Goal: Obtain resource: Obtain resource

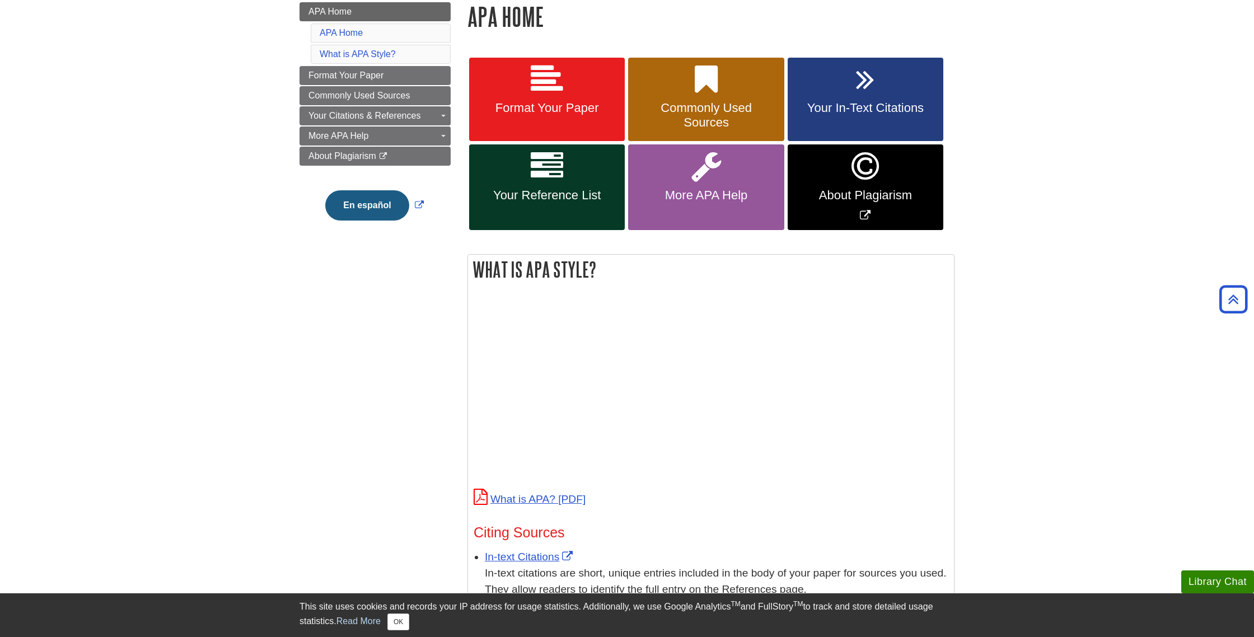
scroll to position [165, 0]
click at [541, 116] on link "Format Your Paper" at bounding box center [547, 100] width 156 height 84
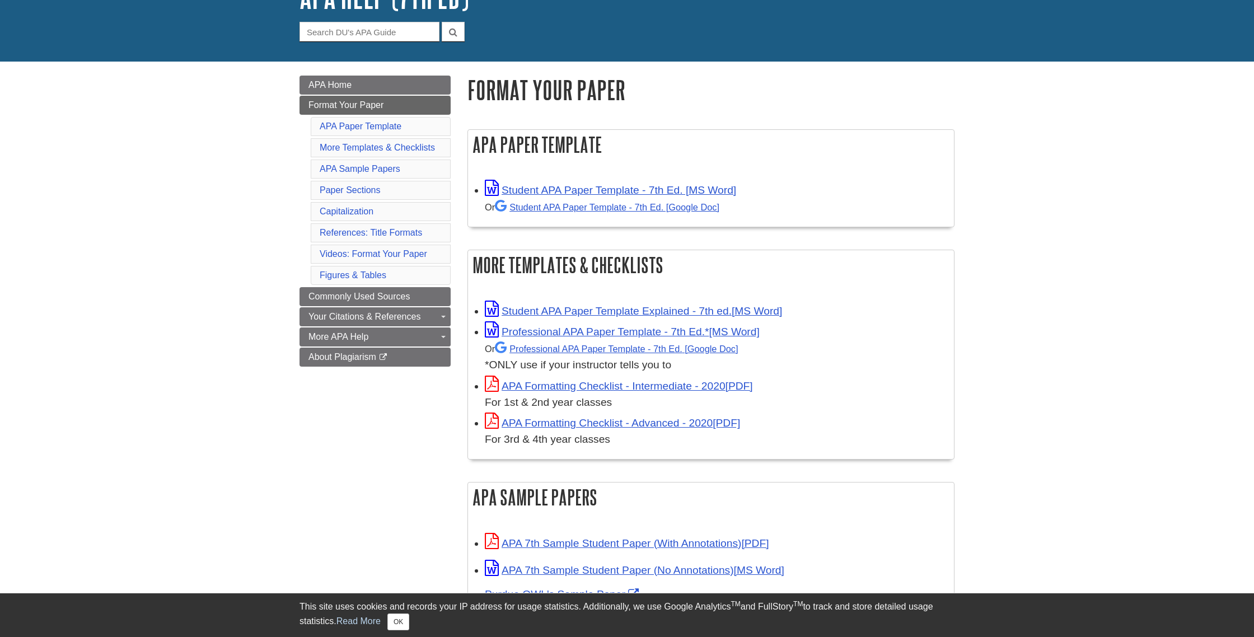
scroll to position [92, 0]
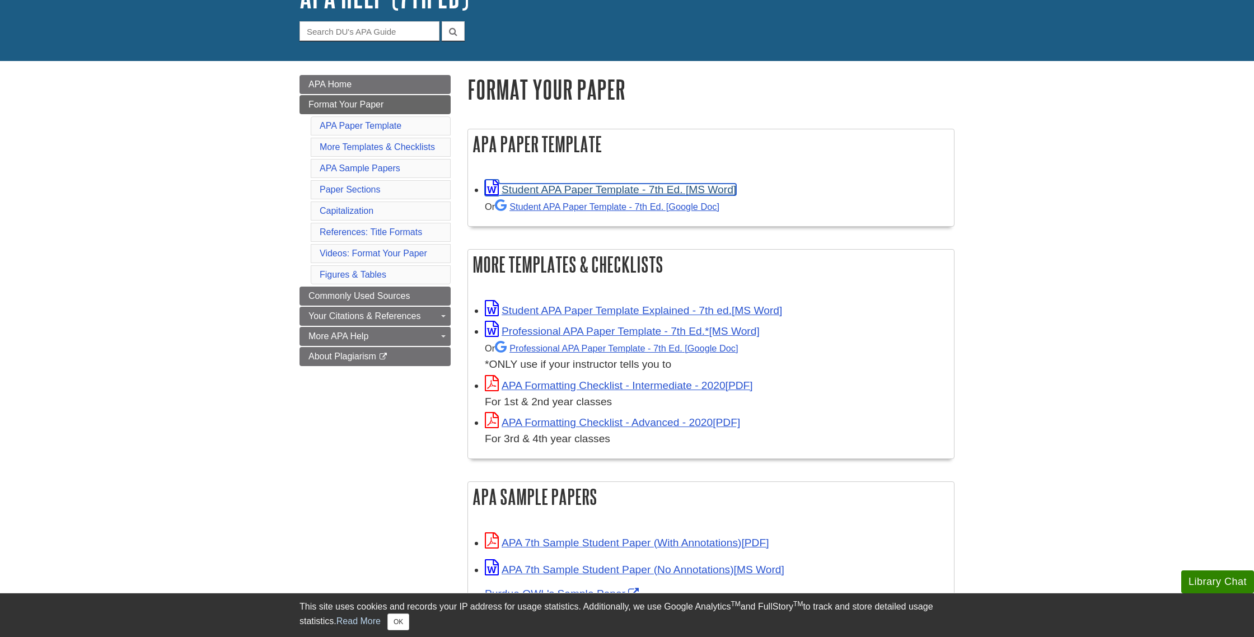
click at [568, 191] on link "Student APA Paper Template - 7th Ed. [MS Word]" at bounding box center [610, 190] width 251 height 12
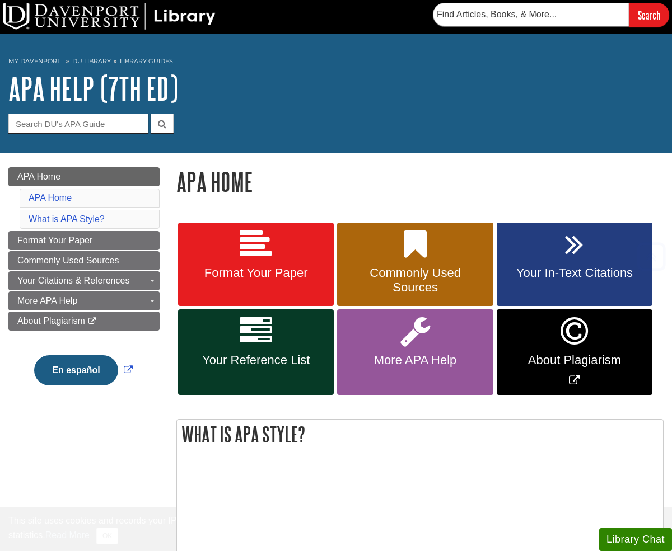
scroll to position [165, 0]
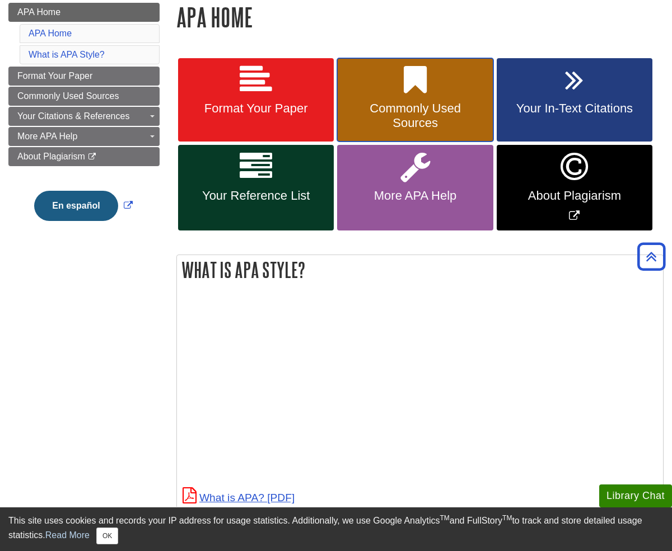
click at [459, 100] on link "Commonly Used Sources" at bounding box center [415, 100] width 156 height 84
click at [118, 12] on link "APA Home" at bounding box center [83, 12] width 151 height 19
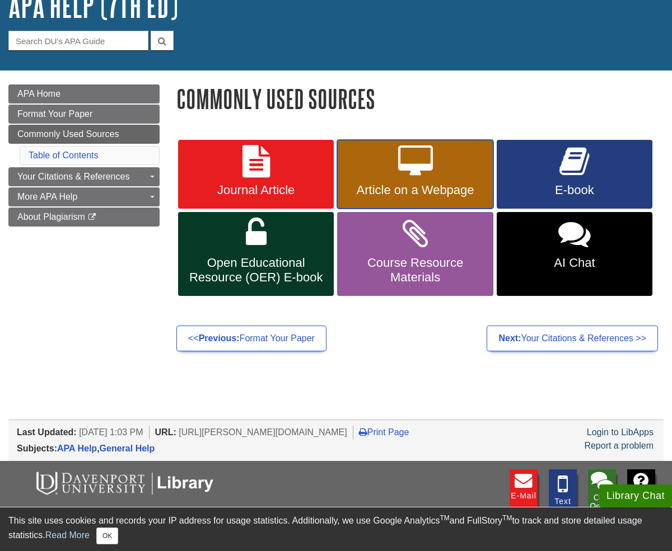
scroll to position [82, 0]
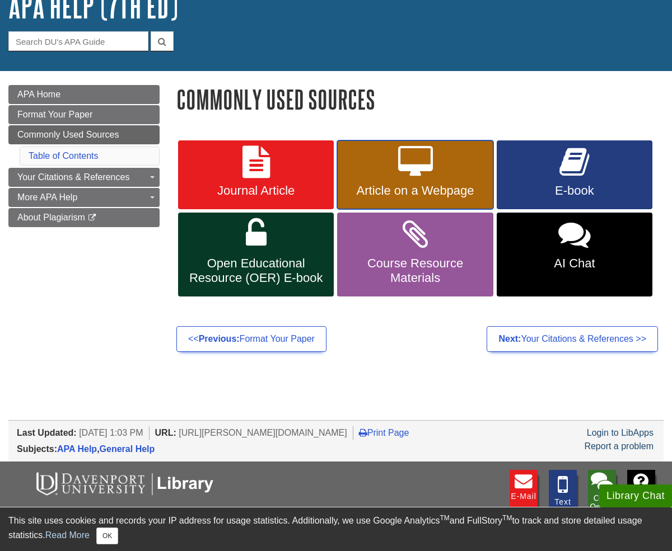
click at [435, 181] on link "Article on a Webpage" at bounding box center [415, 174] width 156 height 69
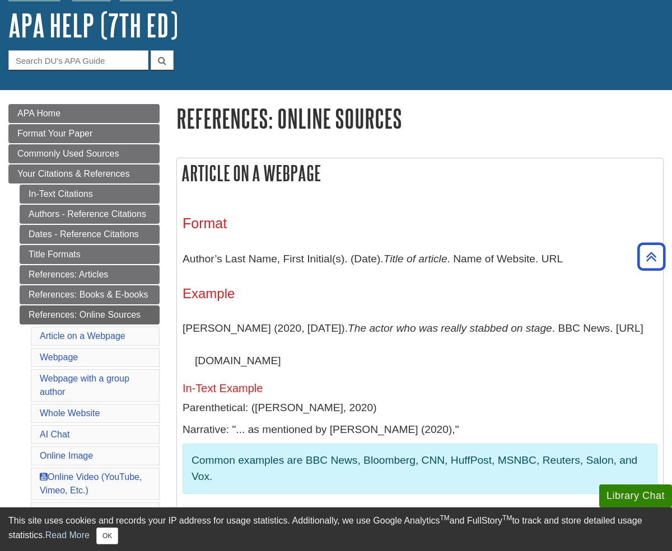
scroll to position [49, 0]
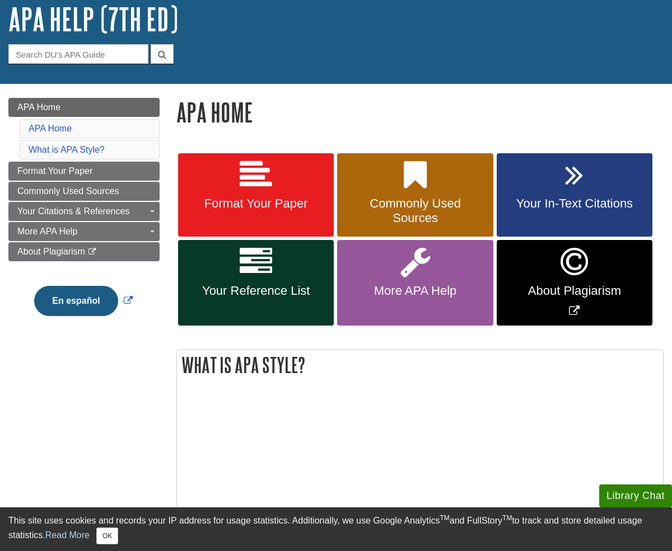
scroll to position [69, 0]
